Goal: Transaction & Acquisition: Book appointment/travel/reservation

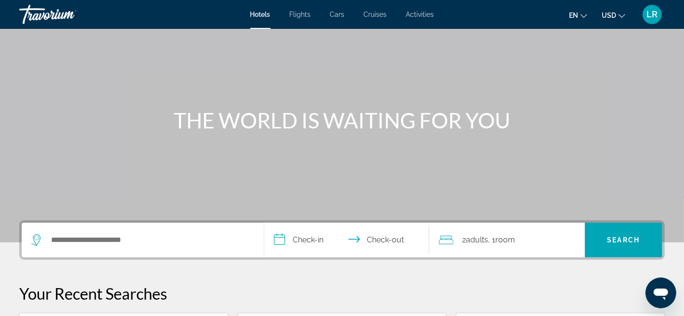
scroll to position [50, 0]
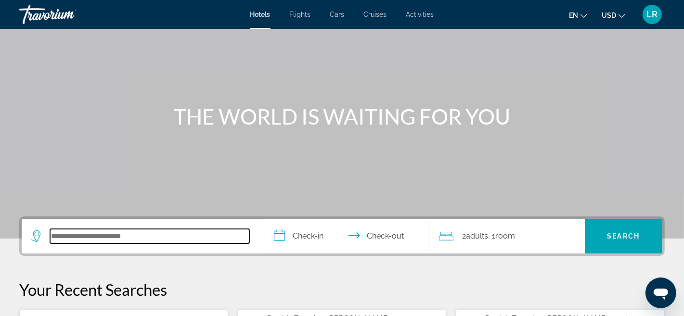
click at [53, 237] on input "Search hotel destination" at bounding box center [149, 236] width 199 height 14
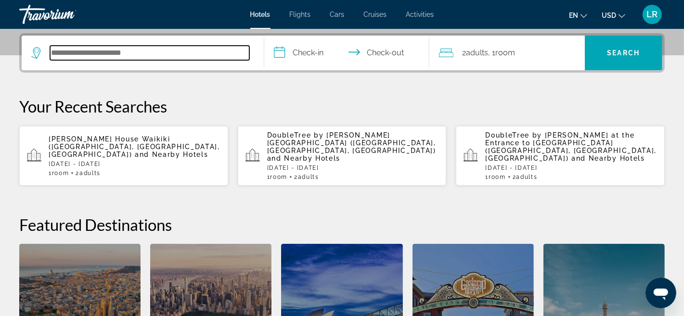
scroll to position [235, 0]
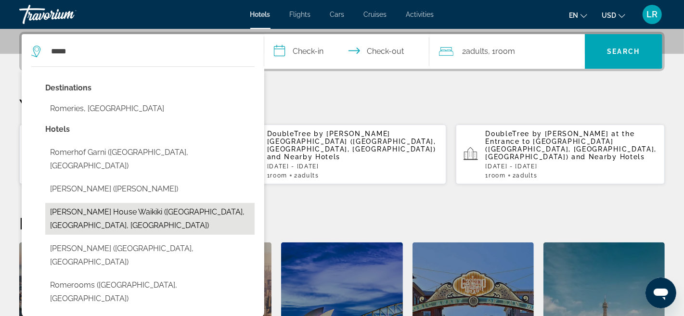
click at [103, 203] on button "Romer House Waikiki (Honolulu, HI, US)" at bounding box center [149, 219] width 209 height 32
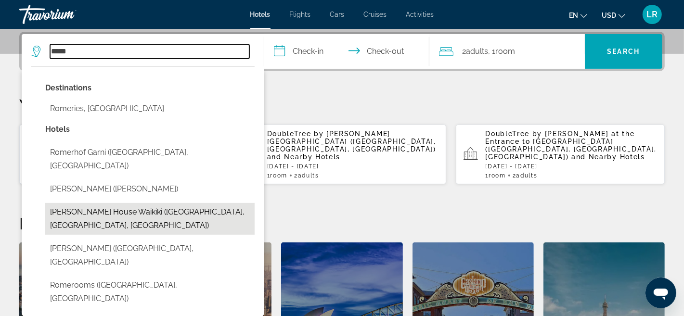
type input "**********"
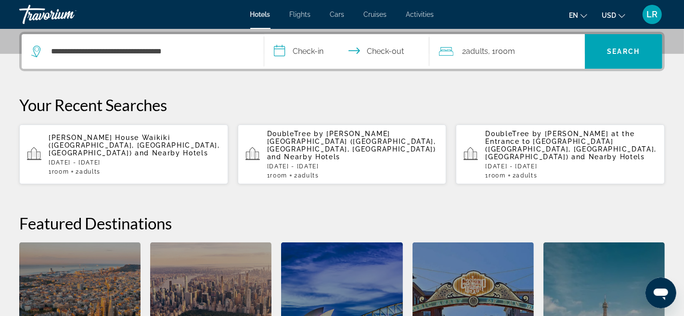
click at [282, 52] on input "**********" at bounding box center [348, 53] width 169 height 38
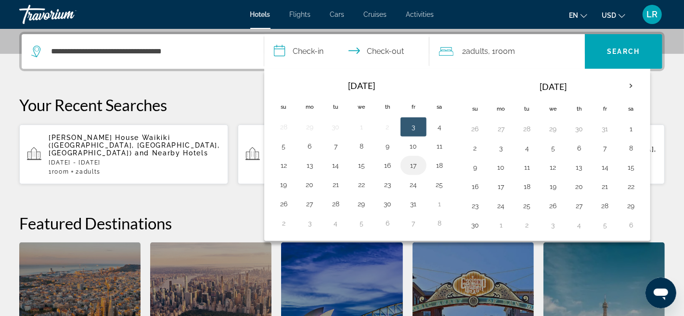
click at [410, 161] on button "17" at bounding box center [413, 165] width 15 height 13
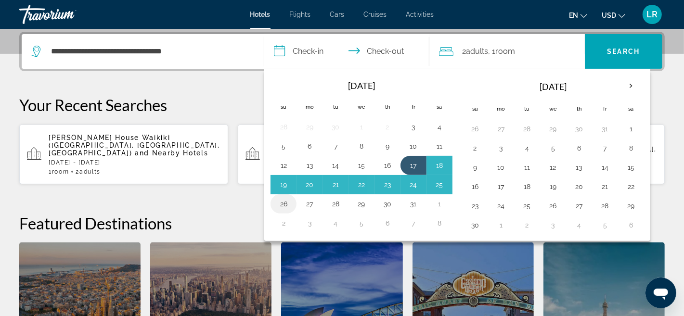
click at [283, 203] on button "26" at bounding box center [283, 203] width 15 height 13
type input "**********"
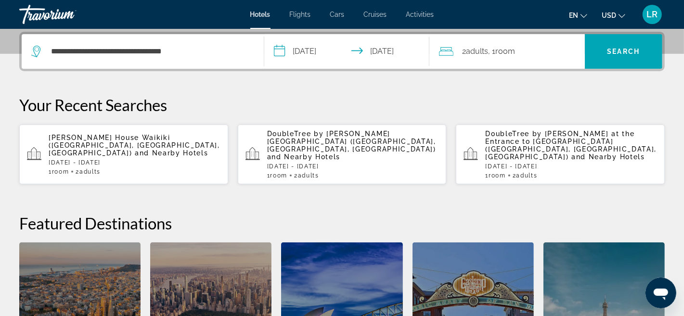
click at [451, 54] on icon "Travelers: 2 adults, 0 children" at bounding box center [446, 52] width 14 height 12
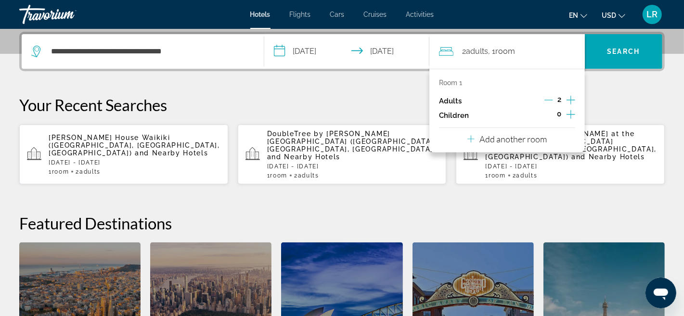
click at [573, 99] on icon "Increment adults" at bounding box center [571, 100] width 9 height 12
click at [572, 98] on icon "Increment adults" at bounding box center [571, 100] width 9 height 12
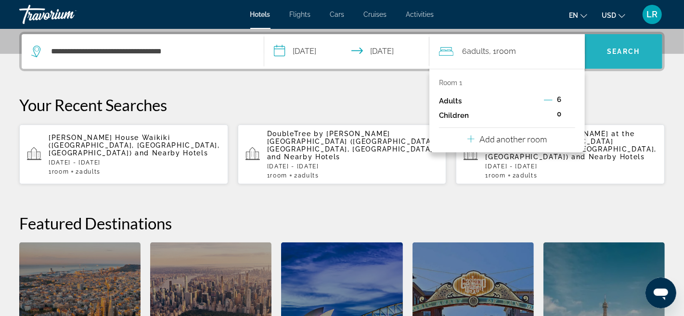
click at [619, 49] on span "Search" at bounding box center [624, 52] width 33 height 8
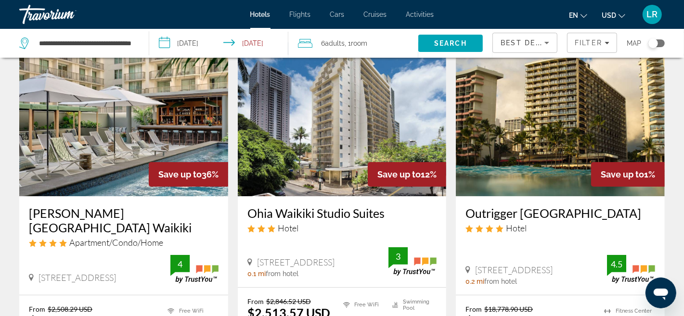
scroll to position [87, 0]
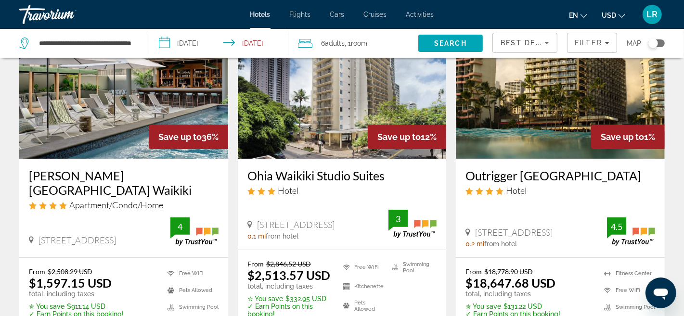
click at [75, 145] on img "Main content" at bounding box center [123, 82] width 209 height 154
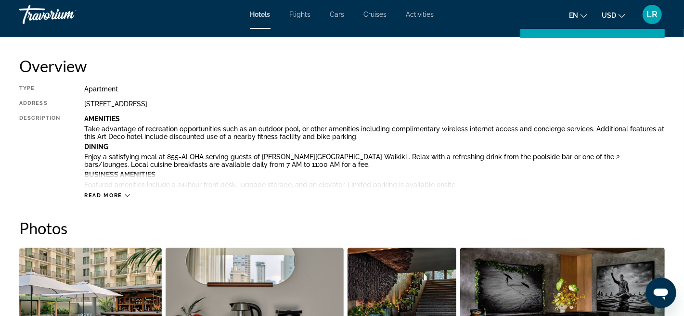
scroll to position [311, 0]
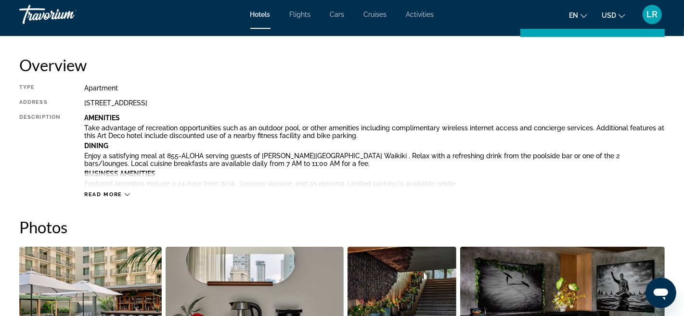
click at [126, 193] on icon "Main content" at bounding box center [127, 194] width 5 height 5
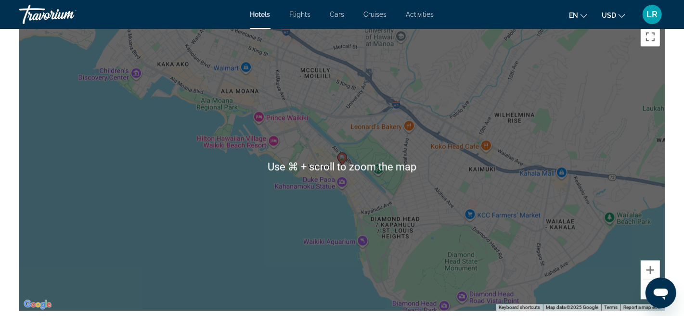
scroll to position [1559, 0]
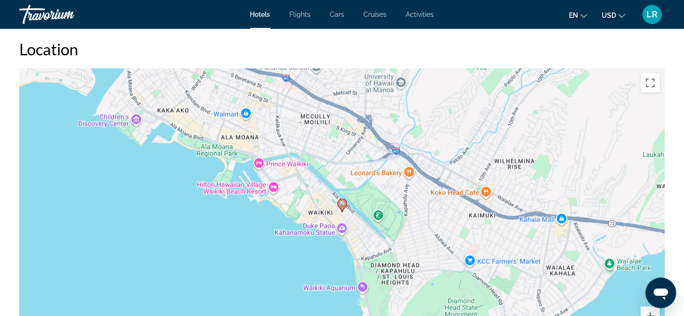
click at [340, 201] on image "Main content" at bounding box center [342, 204] width 6 height 6
click at [339, 216] on div "To navigate, press the arrow keys. To activate drag with keyboard, press Alt + …" at bounding box center [342, 212] width 646 height 289
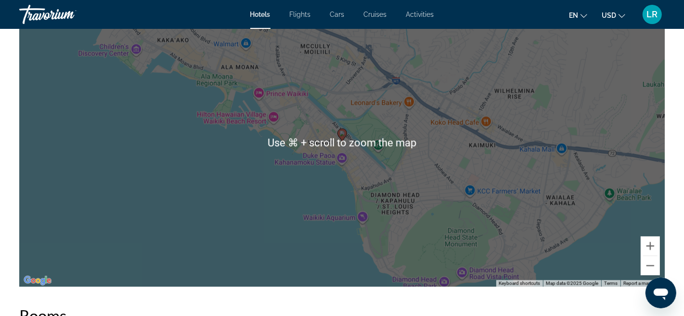
scroll to position [1632, 0]
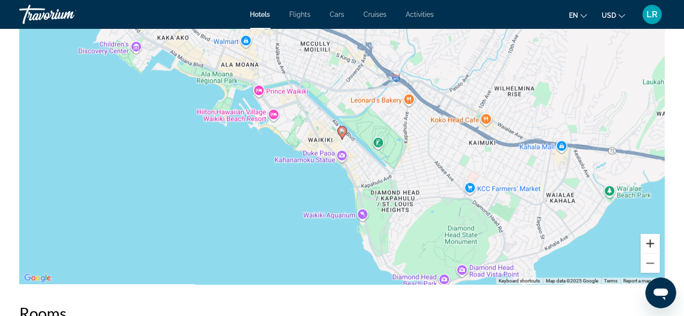
click at [648, 242] on button "Zoom in" at bounding box center [650, 243] width 19 height 19
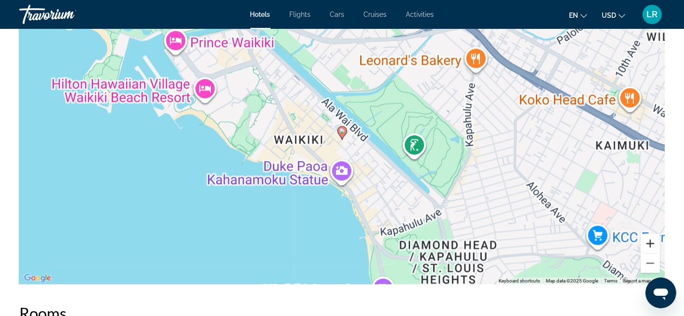
click at [648, 242] on button "Zoom in" at bounding box center [650, 243] width 19 height 19
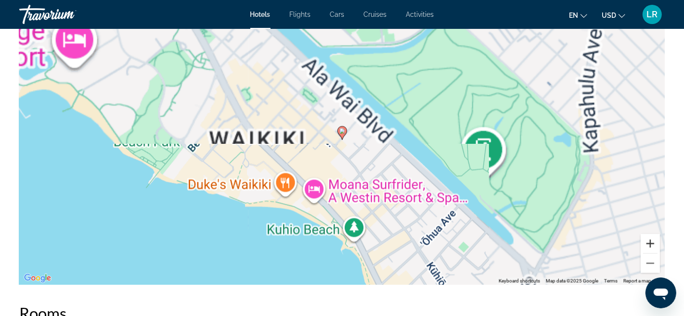
click at [647, 241] on button "Zoom in" at bounding box center [650, 243] width 19 height 19
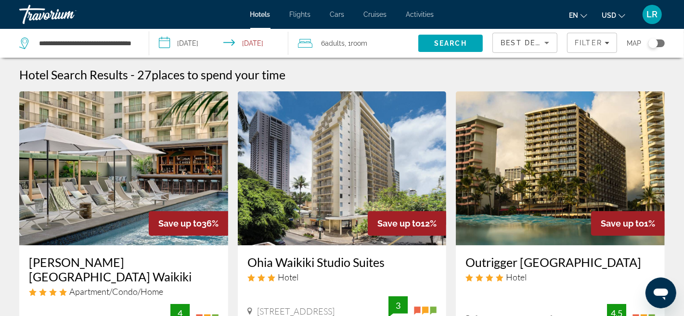
click at [81, 255] on div "Romer House Waikiki Apartment/Condo/Home 415 Nahua Street, Honolulu 0 mi from h…" at bounding box center [123, 295] width 209 height 99
click at [116, 252] on div "Romer House Waikiki Apartment/Condo/Home 415 Nahua Street, Honolulu 0 mi from h…" at bounding box center [123, 295] width 209 height 99
click at [97, 248] on div "Romer House Waikiki Apartment/Condo/Home 415 Nahua Street, Honolulu 0 mi from h…" at bounding box center [123, 295] width 209 height 99
click at [75, 220] on img "Main content" at bounding box center [123, 168] width 209 height 154
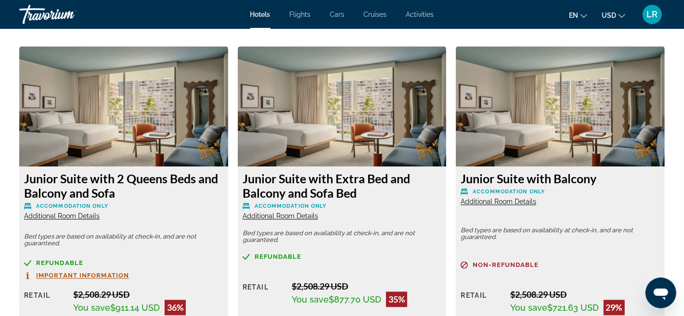
scroll to position [1317, 0]
click at [95, 275] on span "Important Information" at bounding box center [82, 276] width 93 height 6
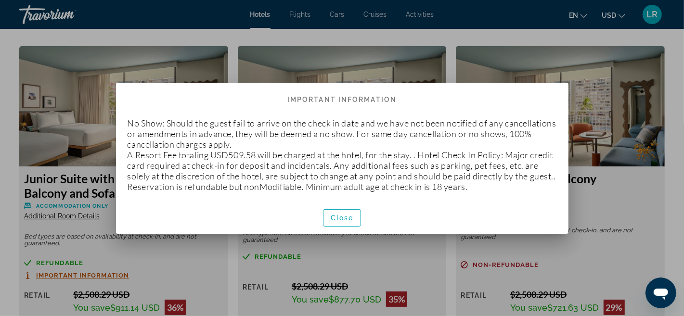
scroll to position [0, 0]
click at [348, 219] on span "Close" at bounding box center [342, 218] width 23 height 8
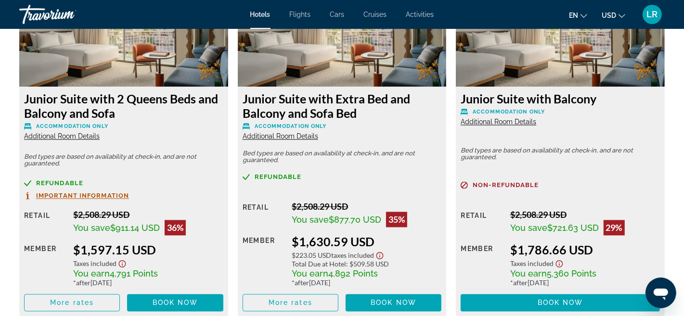
scroll to position [1397, 0]
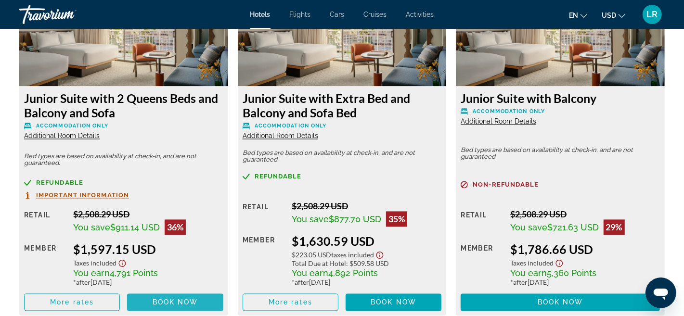
click at [168, 301] on span "Book now" at bounding box center [176, 303] width 46 height 8
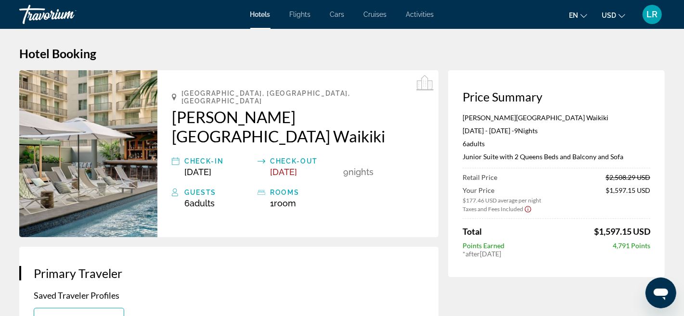
scroll to position [2, 0]
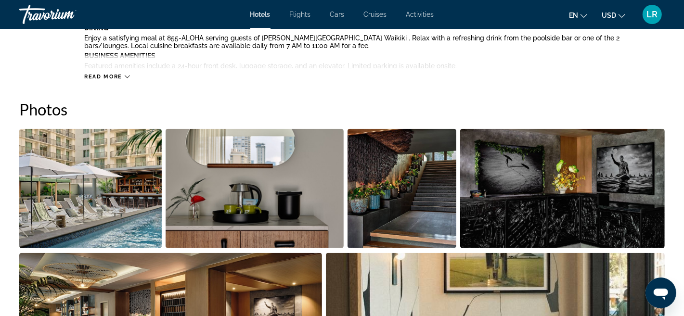
scroll to position [443, 0]
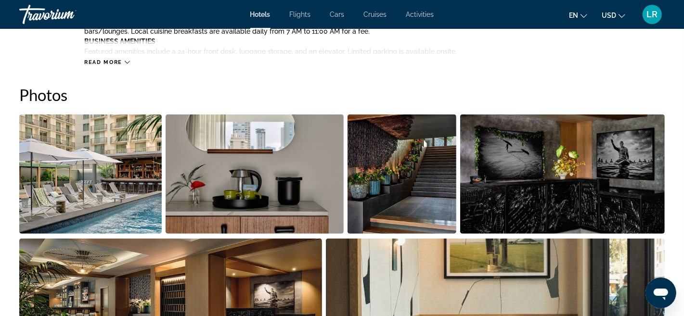
click at [127, 61] on icon "Main content" at bounding box center [127, 62] width 5 height 5
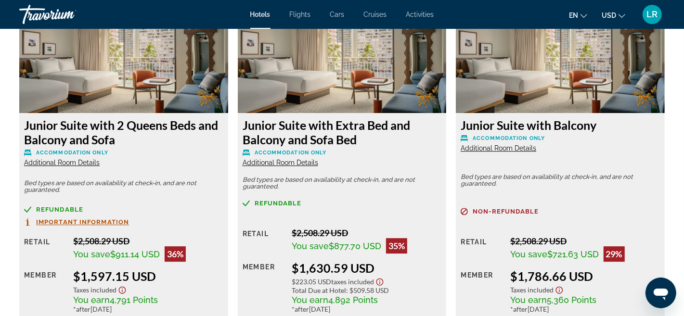
scroll to position [2033, 0]
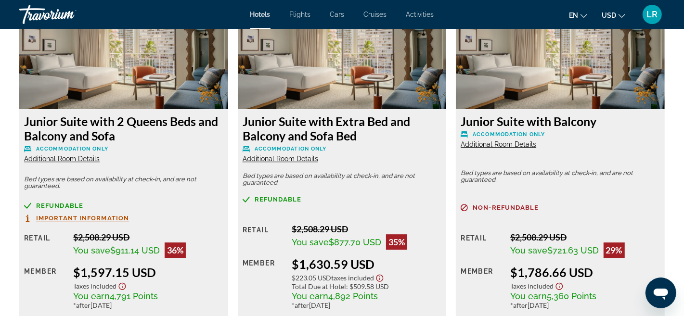
click at [316, 113] on div "Junior Suite with Extra Bed and Balcony and Sofa Bed Accommodation Only Additio…" at bounding box center [342, 224] width 209 height 230
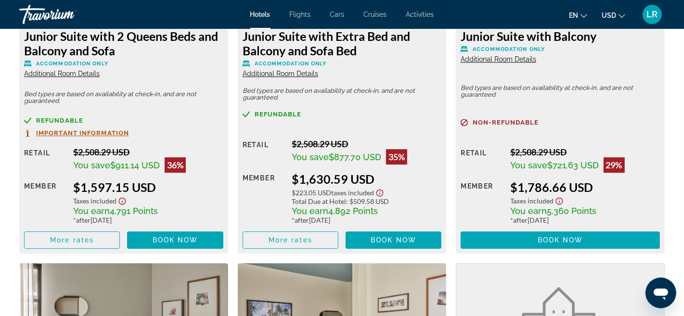
scroll to position [2119, 0]
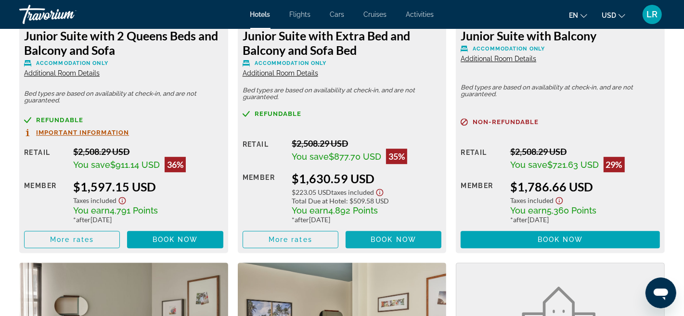
click at [406, 228] on span "Main content" at bounding box center [394, 239] width 96 height 23
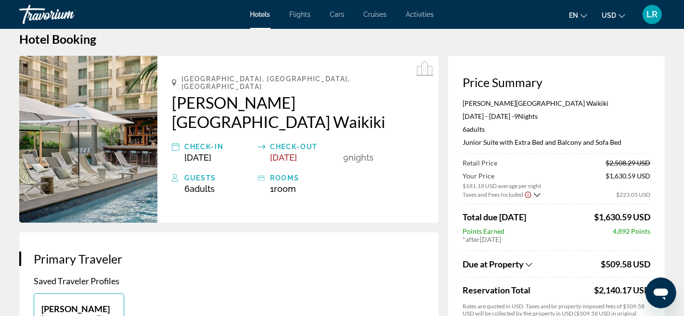
scroll to position [11, 0]
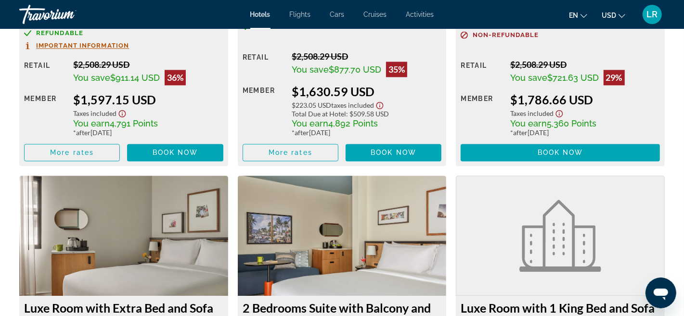
scroll to position [1529, 0]
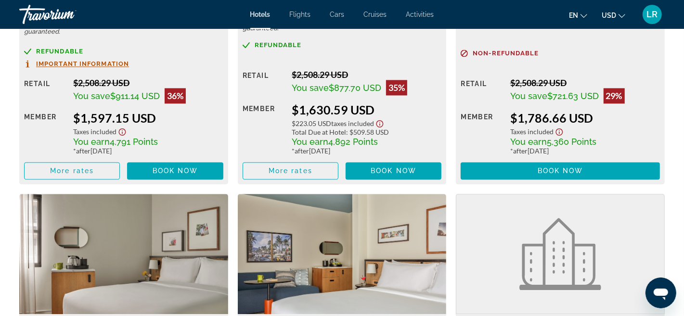
click at [122, 130] on icon "Show Taxes and Fees disclaimer" at bounding box center [122, 132] width 7 height 7
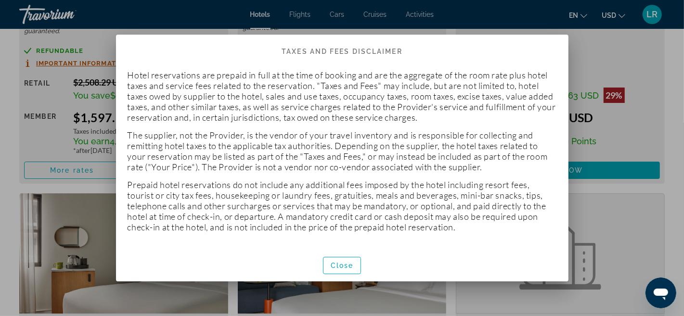
scroll to position [0, 0]
click at [341, 263] on span "Close" at bounding box center [342, 266] width 23 height 8
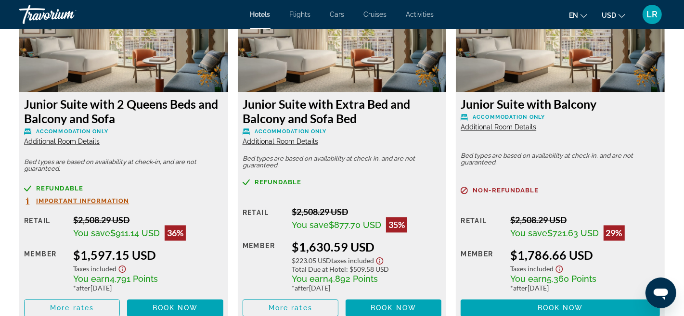
scroll to position [1423, 0]
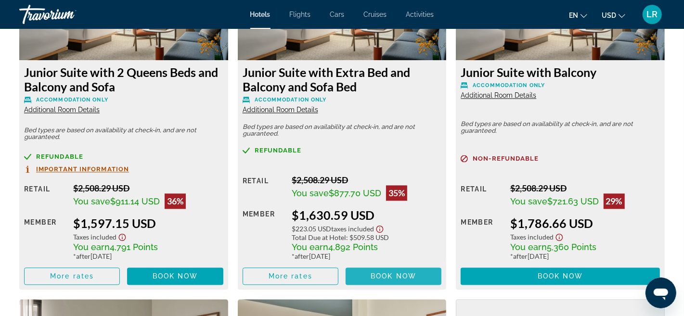
click at [390, 274] on span "Book now" at bounding box center [394, 277] width 46 height 8
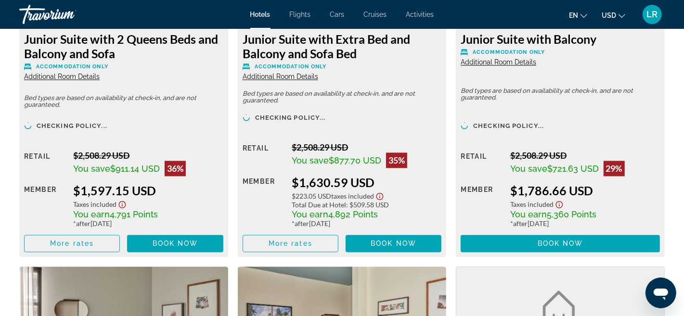
scroll to position [1464, 0]
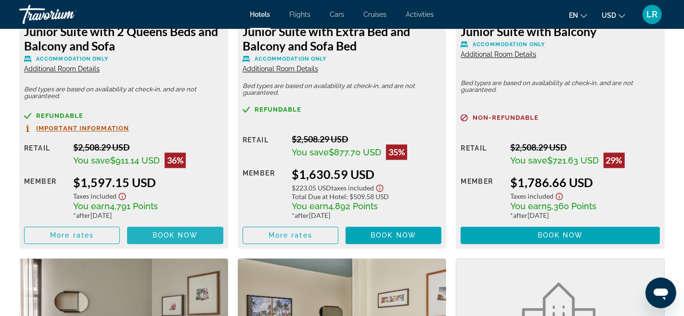
click at [161, 235] on span "Book now" at bounding box center [176, 236] width 46 height 8
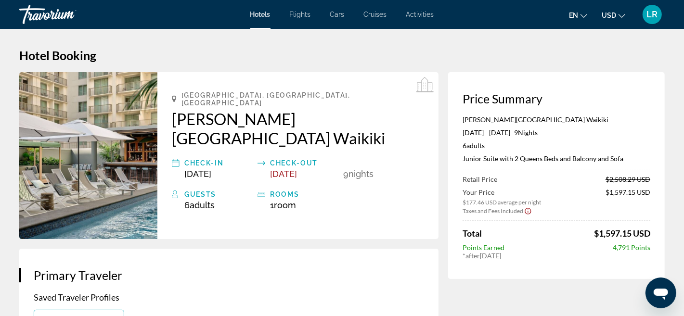
click at [530, 210] on icon "Show Taxes and Fees disclaimer" at bounding box center [528, 211] width 8 height 9
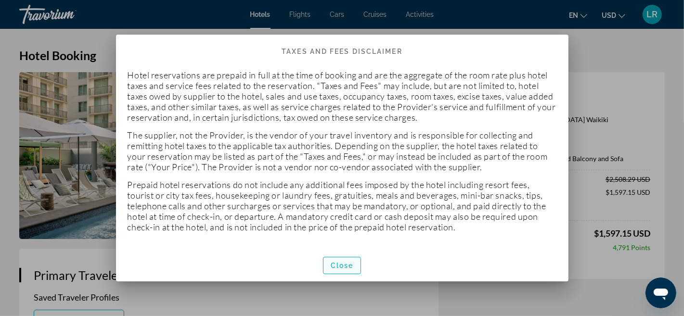
click at [340, 268] on span "Close" at bounding box center [342, 266] width 23 height 8
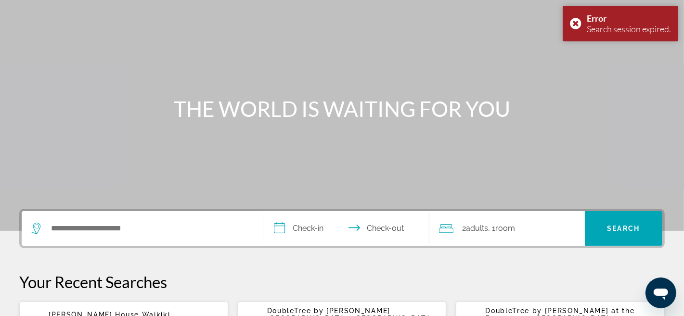
scroll to position [202, 0]
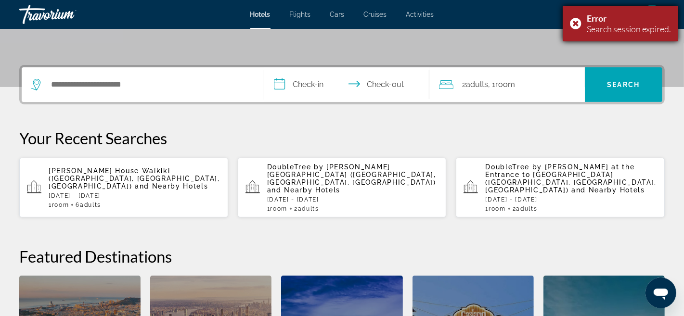
click at [574, 22] on div "Error Search session expired." at bounding box center [621, 24] width 116 height 36
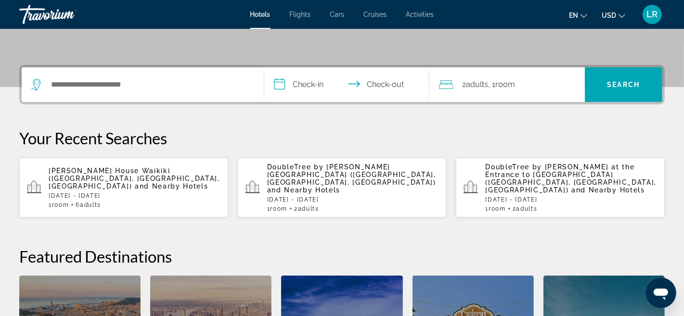
click at [102, 168] on span "Romer House Waikiki (Honolulu, HI, US)" at bounding box center [134, 178] width 171 height 23
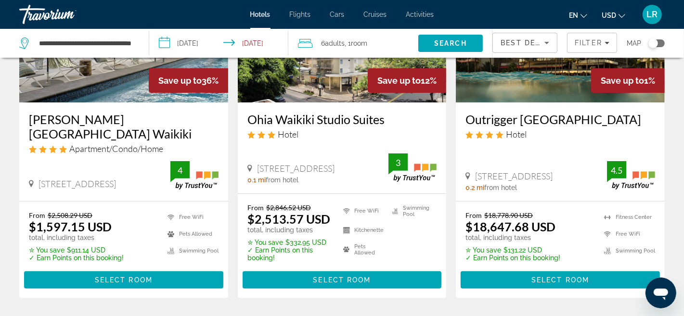
scroll to position [143, 0]
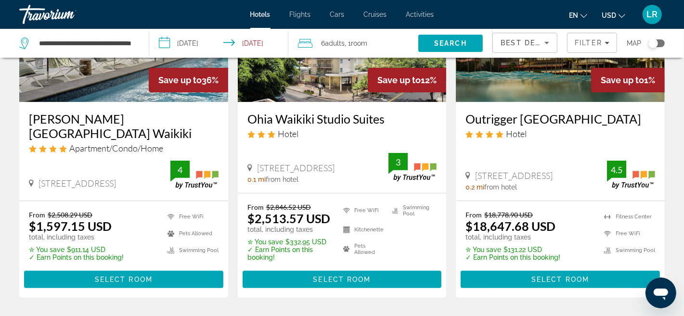
click at [73, 105] on div "Romer House Waikiki Apartment/Condo/Home 415 Nahua Street, Honolulu 0 mi from h…" at bounding box center [123, 151] width 209 height 99
click at [118, 43] on input "**********" at bounding box center [86, 43] width 96 height 14
click at [101, 88] on img "Main content" at bounding box center [123, 25] width 209 height 154
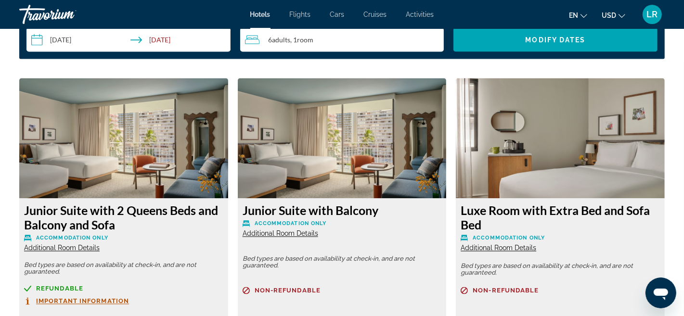
scroll to position [1085, 0]
